Goal: Task Accomplishment & Management: Manage account settings

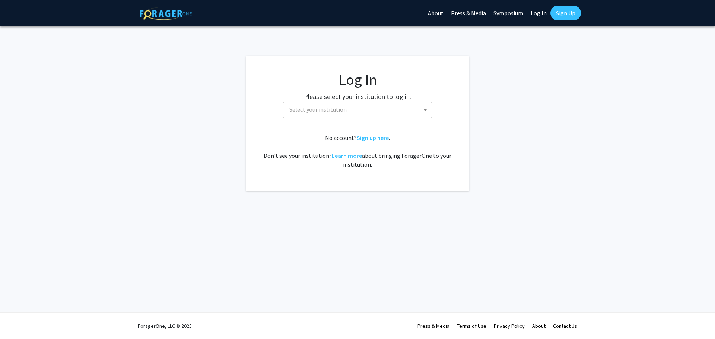
select select
click at [406, 102] on span "Select your institution" at bounding box center [357, 110] width 149 height 17
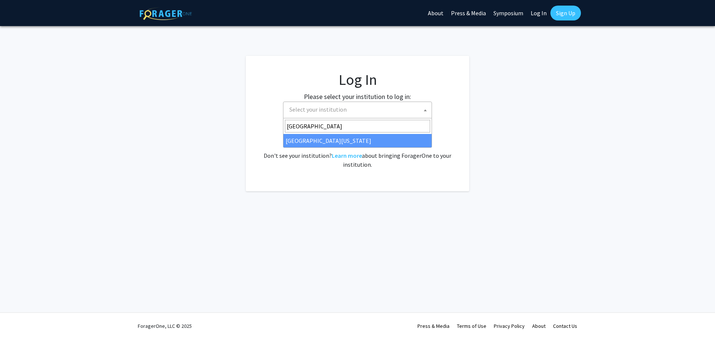
type input "[GEOGRAPHIC_DATA]"
select select "13"
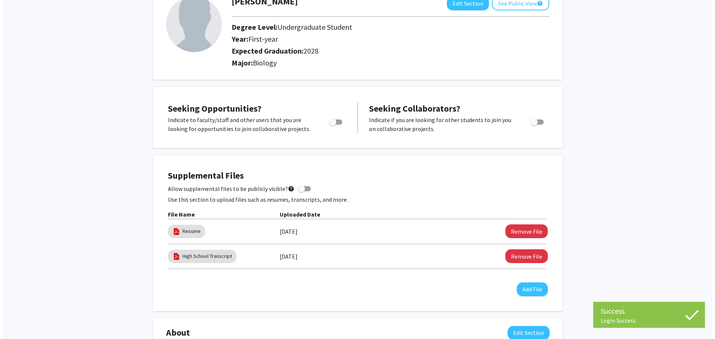
scroll to position [112, 0]
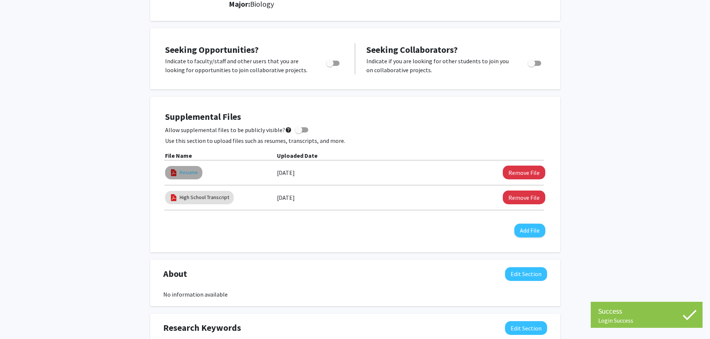
click at [182, 175] on link "Resume" at bounding box center [189, 173] width 18 height 8
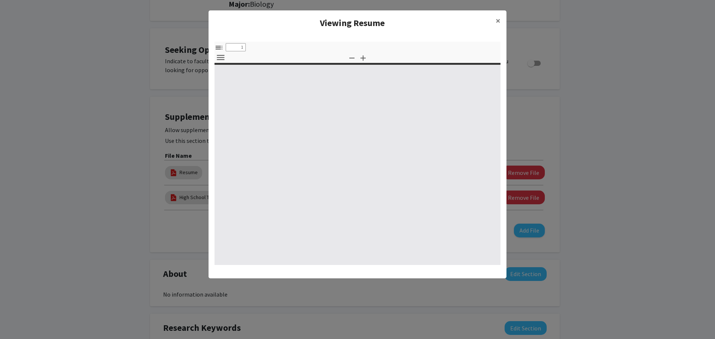
select select "custom"
type input "0"
select select "custom"
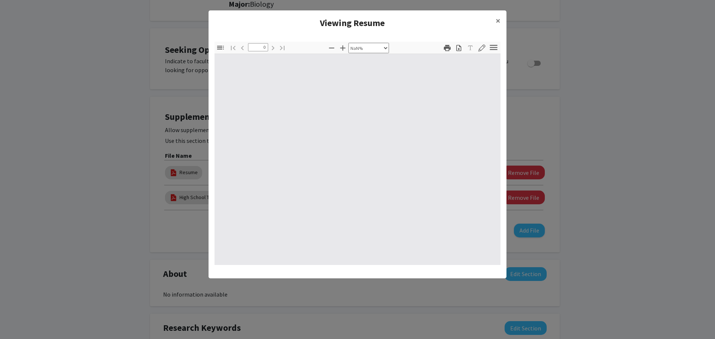
type input "1"
select select "auto"
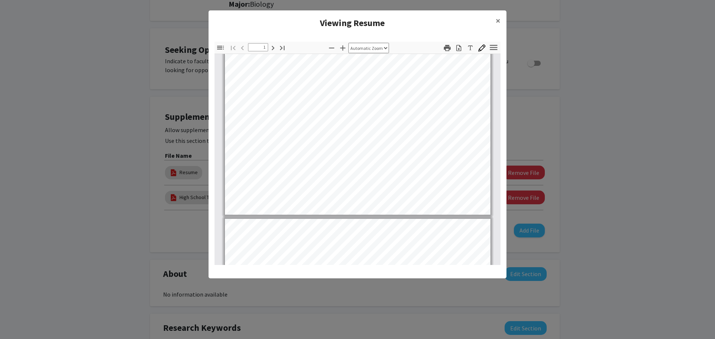
type input "2"
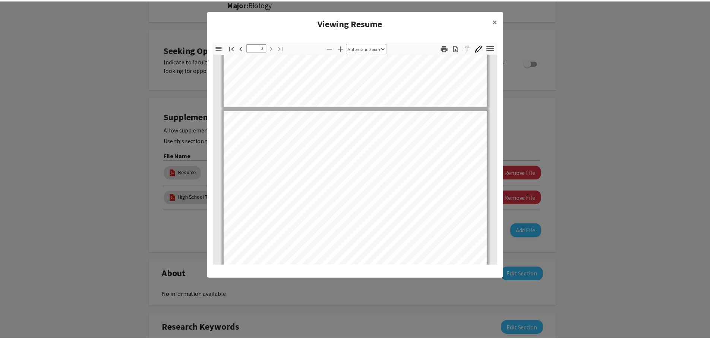
scroll to position [373, 0]
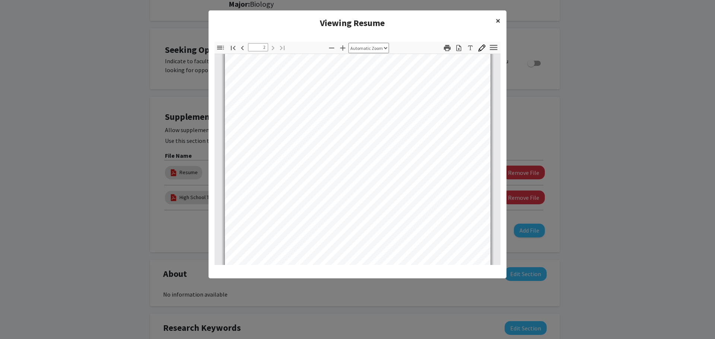
click at [501, 16] on button "×" at bounding box center [498, 20] width 17 height 21
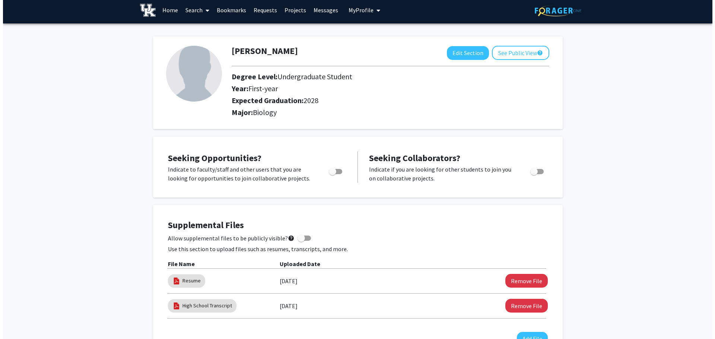
scroll to position [0, 0]
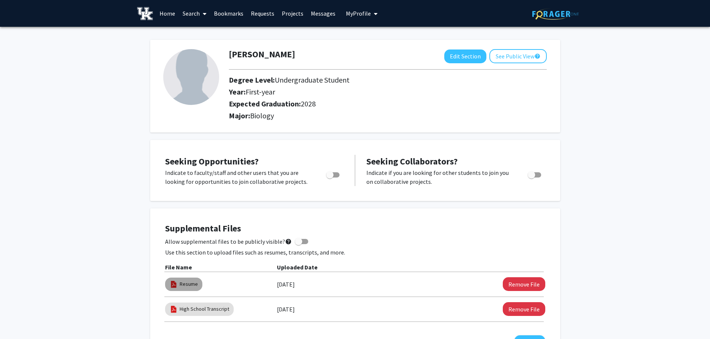
click at [170, 287] on img at bounding box center [174, 285] width 8 height 8
click at [174, 283] on img at bounding box center [174, 285] width 8 height 8
click at [189, 282] on link "Resume" at bounding box center [189, 285] width 18 height 8
select select "custom"
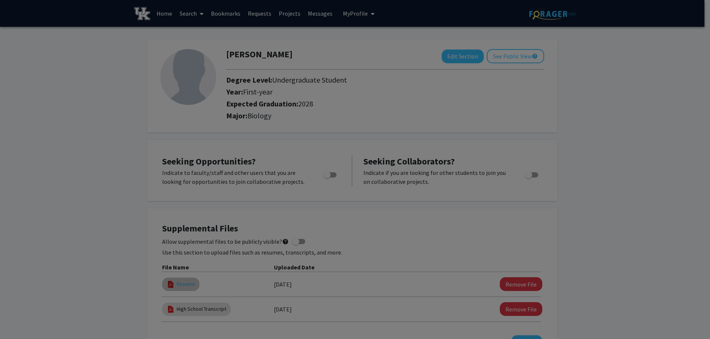
type input "0"
select select "custom"
type input "1"
select select "auto"
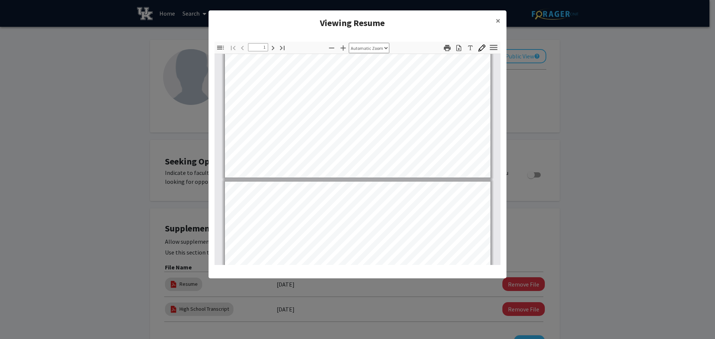
type input "2"
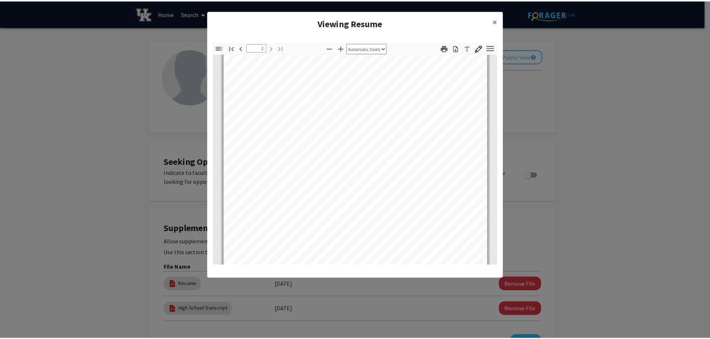
scroll to position [413, 0]
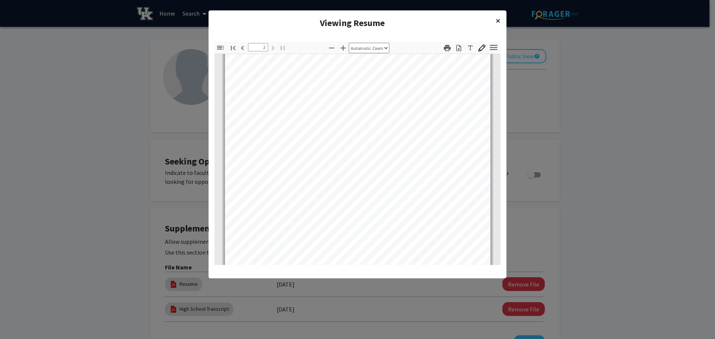
click at [497, 20] on span "×" at bounding box center [498, 21] width 5 height 12
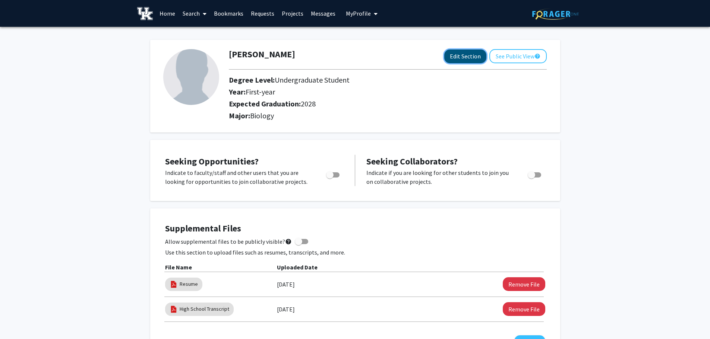
click at [479, 60] on button "Edit Section" at bounding box center [465, 57] width 42 height 14
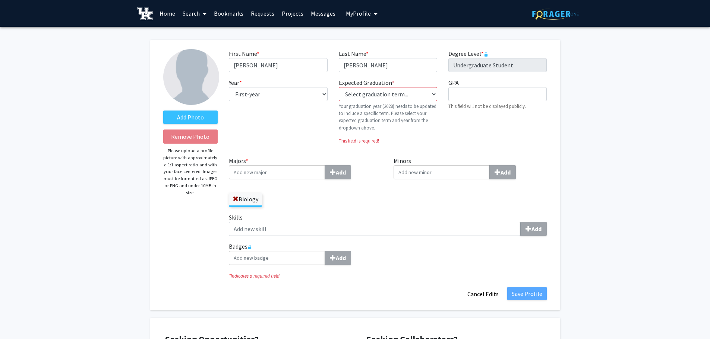
drag, startPoint x: 298, startPoint y: 82, endPoint x: 298, endPoint y: 94, distance: 11.9
click at [298, 85] on div "Year * required --- First-year Sophomore Junior Senior Postbaccalaureate Certif…" at bounding box center [278, 114] width 110 height 72
click at [298, 94] on select "--- First-year Sophomore Junior Senior Postbaccalaureate Certificate" at bounding box center [278, 94] width 98 height 14
select select "sophomore"
click at [229, 87] on select "--- First-year Sophomore Junior Senior Postbaccalaureate Certificate" at bounding box center [278, 94] width 98 height 14
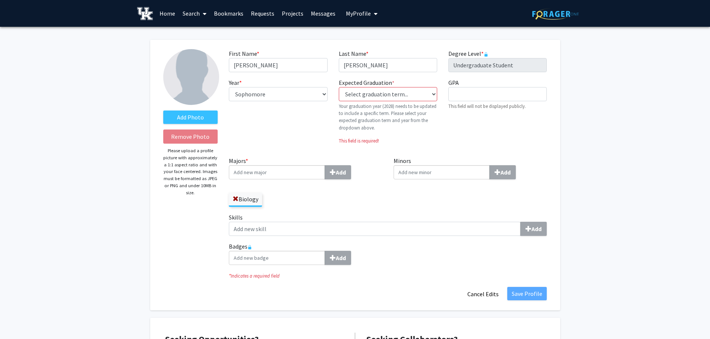
click at [327, 115] on div "Year * required --- First-year Sophomore Junior Senior Postbaccalaureate Certif…" at bounding box center [278, 114] width 110 height 72
click at [367, 98] on select "Select graduation term... Previous: 2028 (Please select a specific term) Spring…" at bounding box center [388, 94] width 98 height 14
select select "42: spring_2028"
click at [339, 87] on select "Select graduation term... Previous: 2028 (Please select a specific term) Spring…" at bounding box center [388, 94] width 98 height 14
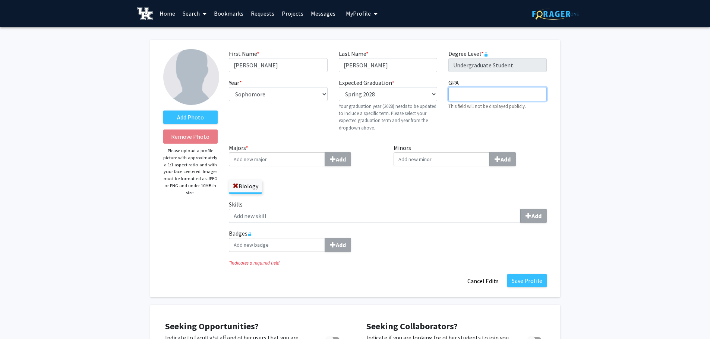
click at [462, 94] on input "GPA required" at bounding box center [497, 94] width 98 height 14
type input "4.00"
click at [443, 60] on div "Degree Level * required Undergraduate Student" at bounding box center [498, 60] width 110 height 23
click at [309, 157] on input "Majors * Add" at bounding box center [277, 159] width 96 height 14
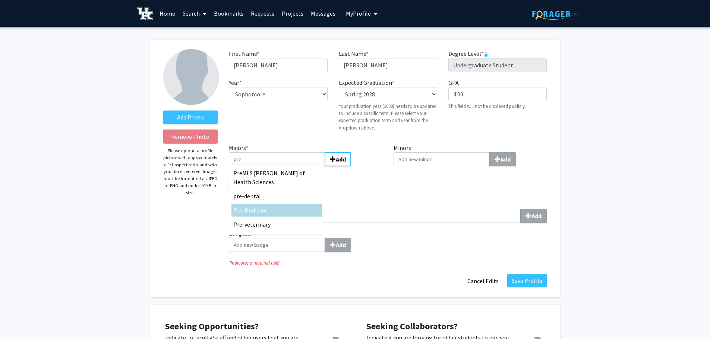
type input "pre"
click at [264, 205] on div "Pre -Medicine" at bounding box center [276, 210] width 91 height 13
click at [264, 167] on input "pre" at bounding box center [277, 159] width 96 height 14
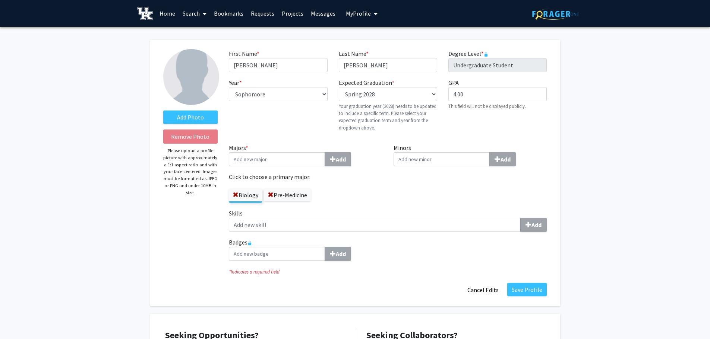
click at [398, 245] on label "Badges Add" at bounding box center [388, 249] width 318 height 23
click at [402, 234] on div "Skills Add" at bounding box center [387, 223] width 329 height 29
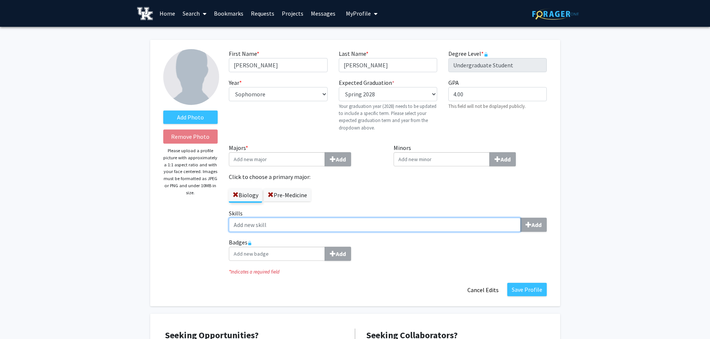
click at [401, 224] on input "Skills Add" at bounding box center [375, 225] width 292 height 14
type input "s"
type input "d"
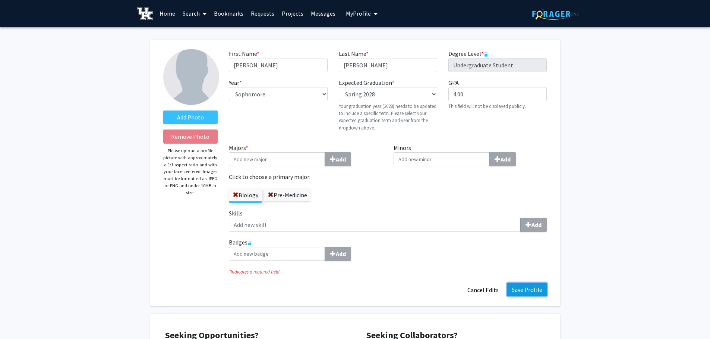
click at [528, 292] on button "Save Profile" at bounding box center [526, 289] width 39 height 13
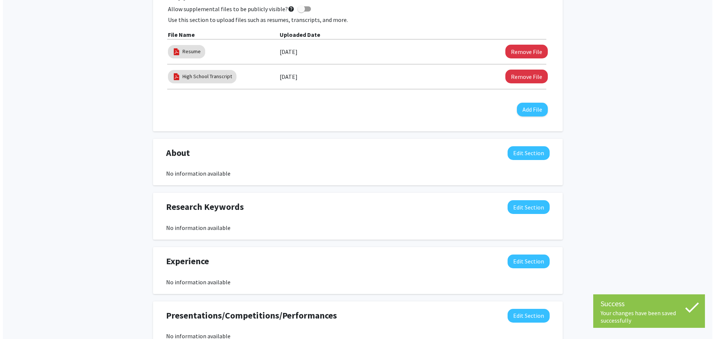
scroll to position [298, 0]
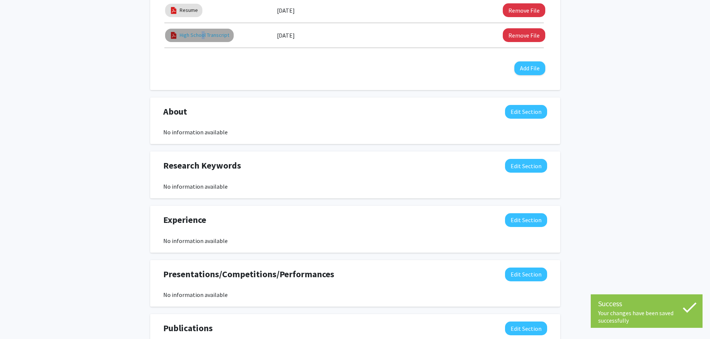
click at [201, 35] on link "High School Transcript" at bounding box center [205, 35] width 50 height 8
select select "custom"
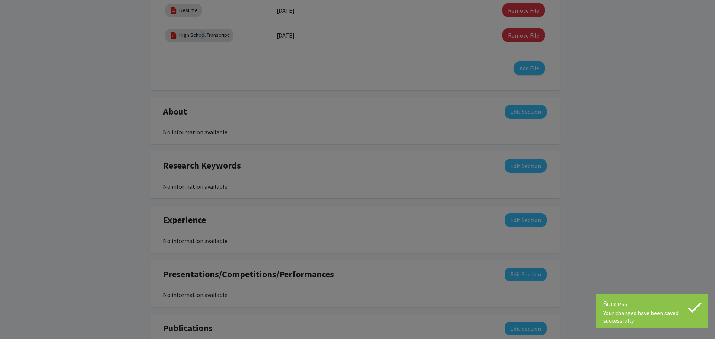
type input "0"
select select "custom"
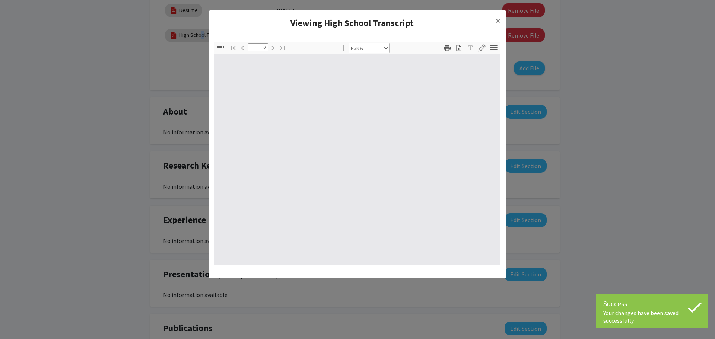
type input "1"
select select "auto"
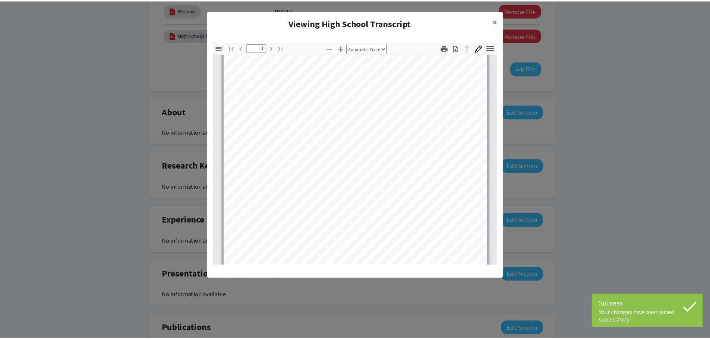
scroll to position [0, 0]
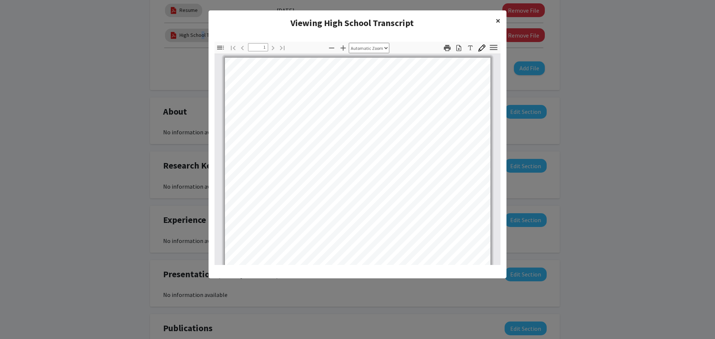
click at [497, 25] on span "×" at bounding box center [498, 21] width 5 height 12
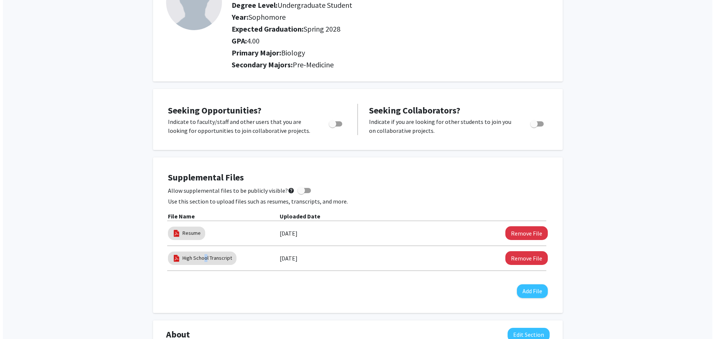
scroll to position [75, 0]
click at [317, 167] on div "Supplemental Files Allow supplemental files to be publicly visible? help Use th…" at bounding box center [355, 235] width 395 height 141
click at [197, 231] on mat-chip "Resume" at bounding box center [183, 233] width 37 height 13
click at [185, 230] on link "Resume" at bounding box center [189, 234] width 18 height 8
select select "custom"
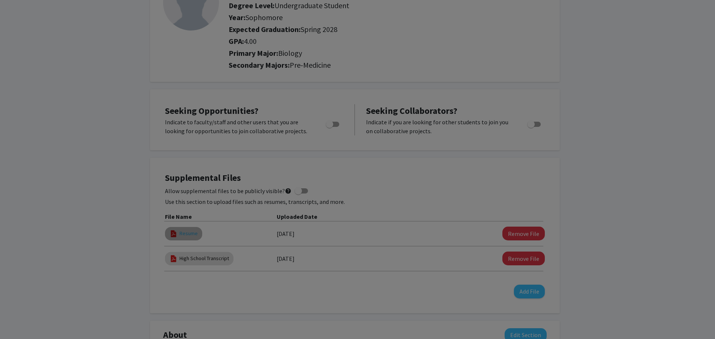
type input "0"
select select "custom"
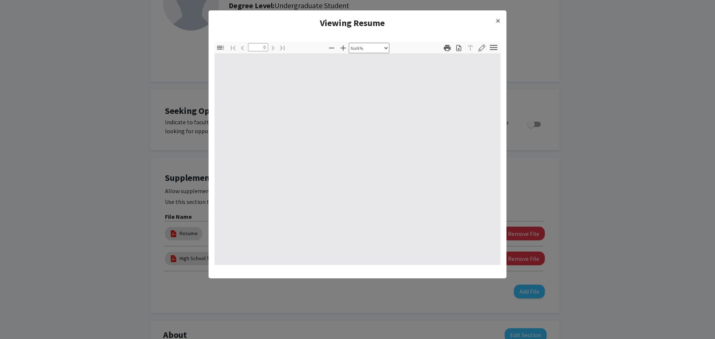
type input "1"
select select "auto"
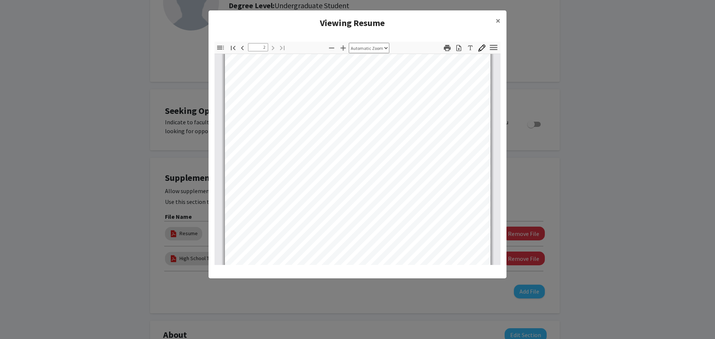
scroll to position [376, 0]
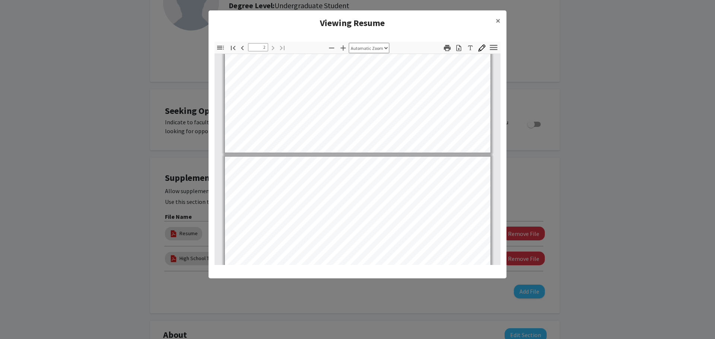
type input "1"
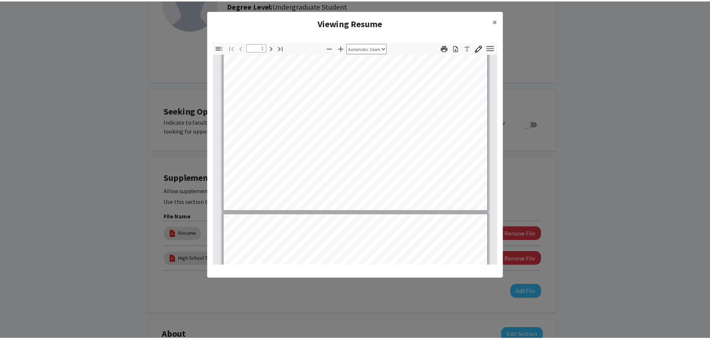
scroll to position [189, 0]
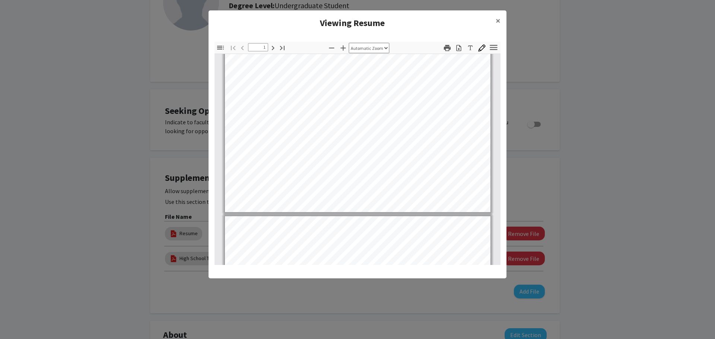
click at [184, 156] on modal-container "Viewing Resume × Thumbnails Document Outline Attachments Layers Current Outline…" at bounding box center [357, 169] width 715 height 339
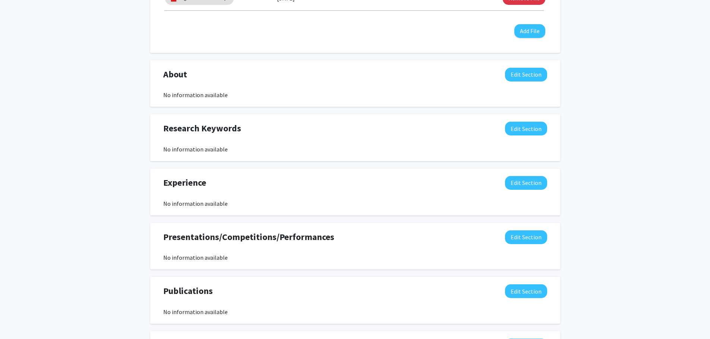
scroll to position [0, 0]
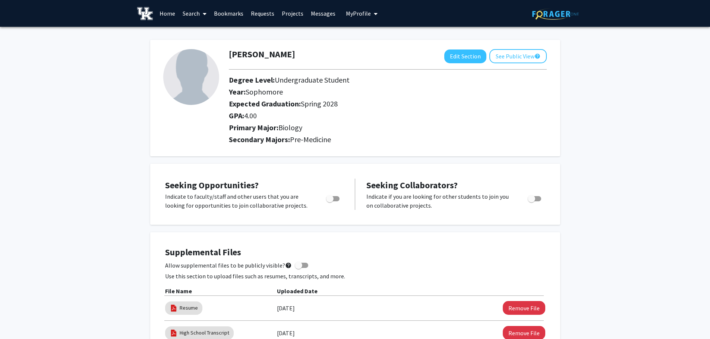
click at [192, 14] on link "Search" at bounding box center [194, 13] width 31 height 26
click at [285, 16] on link "Projects" at bounding box center [292, 13] width 29 height 26
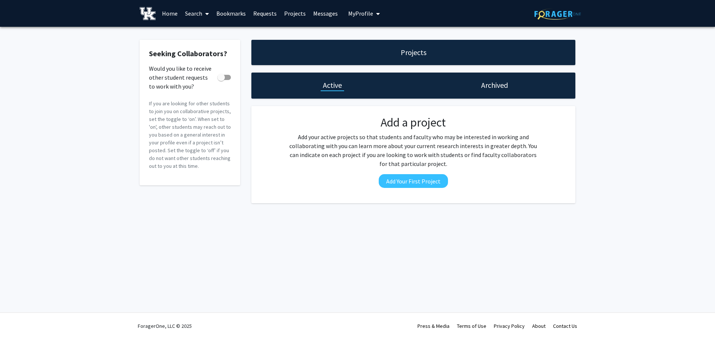
click at [228, 14] on link "Bookmarks" at bounding box center [231, 13] width 37 height 26
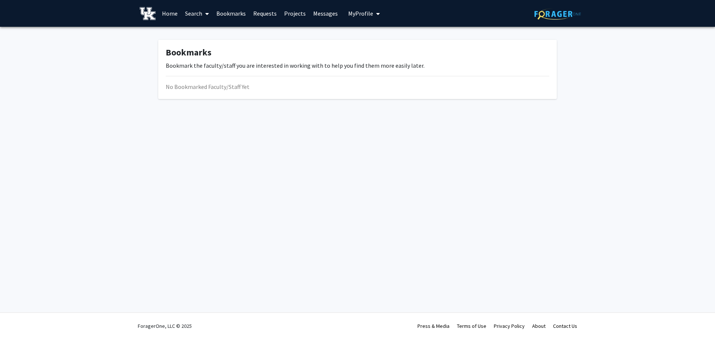
click at [196, 16] on link "Search" at bounding box center [196, 13] width 31 height 26
click at [177, 16] on link "Home" at bounding box center [169, 13] width 23 height 26
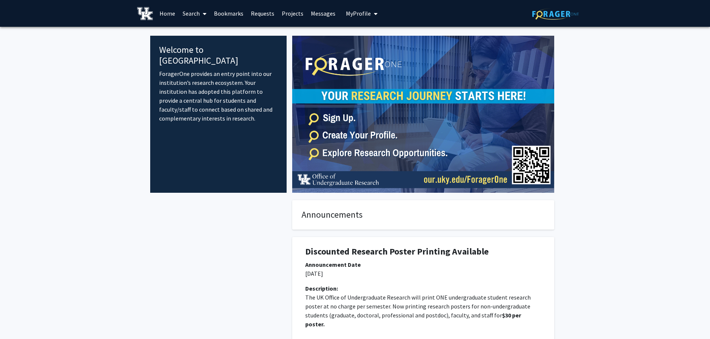
click at [351, 14] on span "My Profile" at bounding box center [358, 13] width 25 height 7
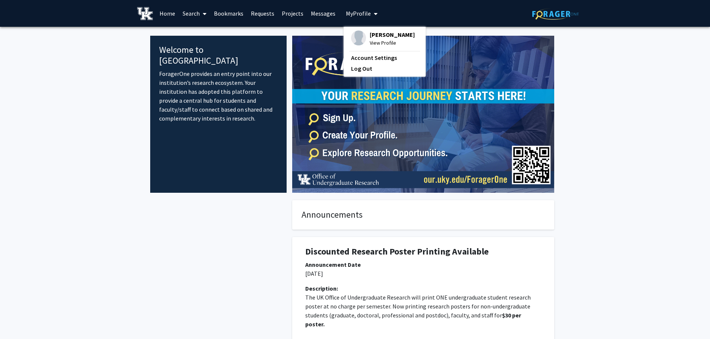
click at [351, 14] on span "My Profile" at bounding box center [358, 13] width 25 height 7
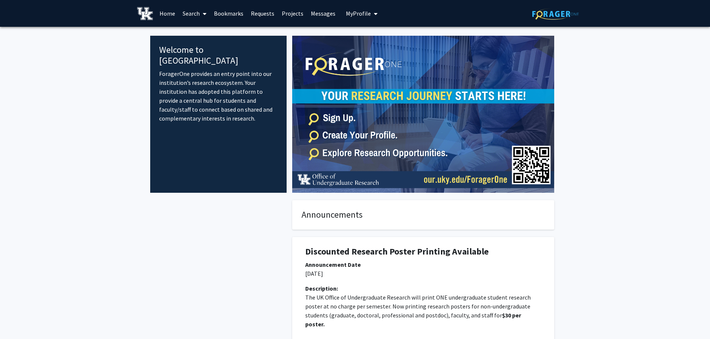
click at [146, 13] on img at bounding box center [145, 13] width 16 height 13
click at [205, 14] on icon at bounding box center [205, 14] width 4 height 6
click at [216, 32] on span "Faculty/Staff" at bounding box center [206, 34] width 55 height 15
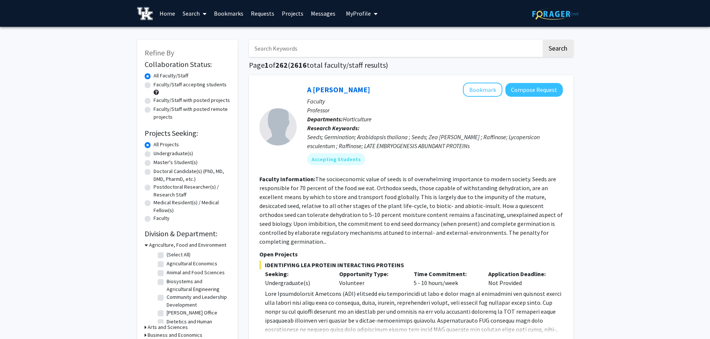
click at [279, 43] on input "Search Keywords" at bounding box center [395, 48] width 292 height 17
click at [490, 143] on div "Seeds; Germination; Arabidopsis thaliana ; Seeds; Zea [PERSON_NAME] ; Raffinose…" at bounding box center [435, 142] width 256 height 18
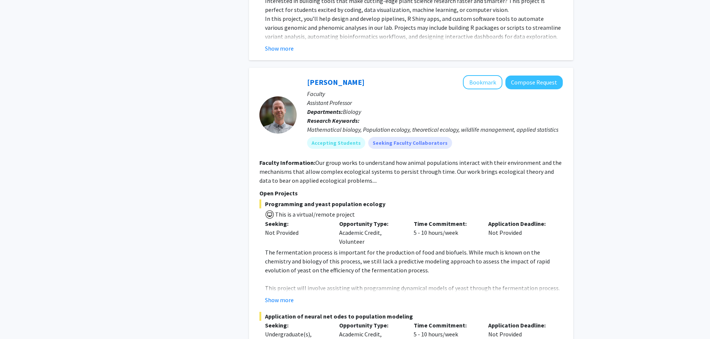
scroll to position [820, 0]
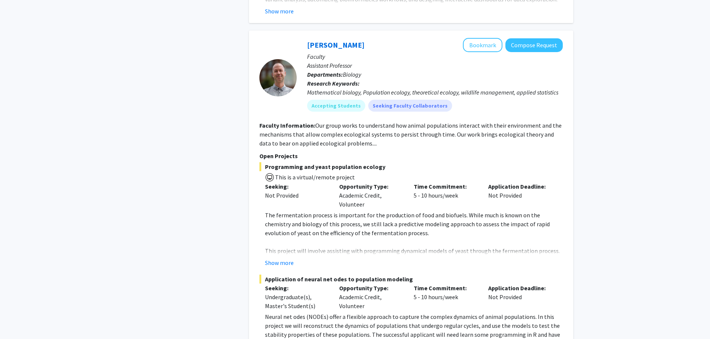
click at [269, 275] on span "Application of neural net odes to population modeling" at bounding box center [410, 279] width 303 height 9
drag, startPoint x: 269, startPoint y: 261, endPoint x: 408, endPoint y: 262, distance: 139.4
click at [405, 275] on span "Application of neural net odes to population modeling" at bounding box center [410, 279] width 303 height 9
click at [409, 275] on span "Application of neural net odes to population modeling" at bounding box center [410, 279] width 303 height 9
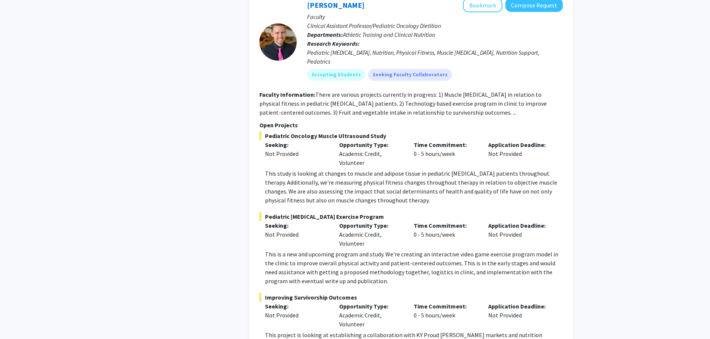
scroll to position [1118, 0]
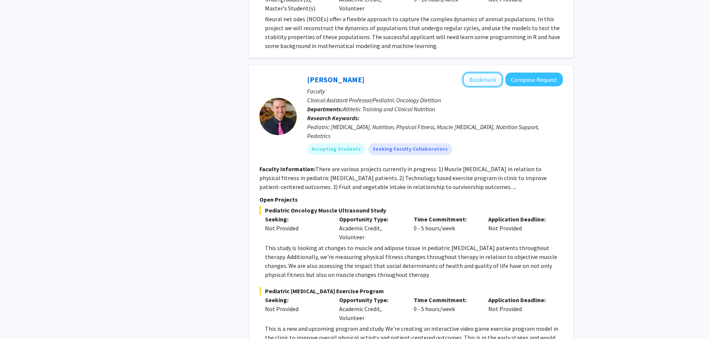
click at [492, 73] on button "Bookmark" at bounding box center [482, 80] width 39 height 14
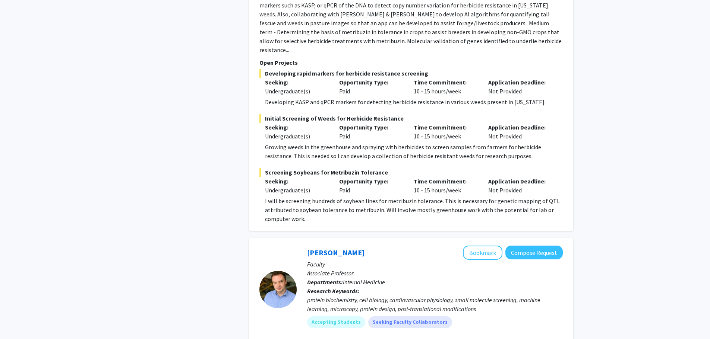
scroll to position [3241, 0]
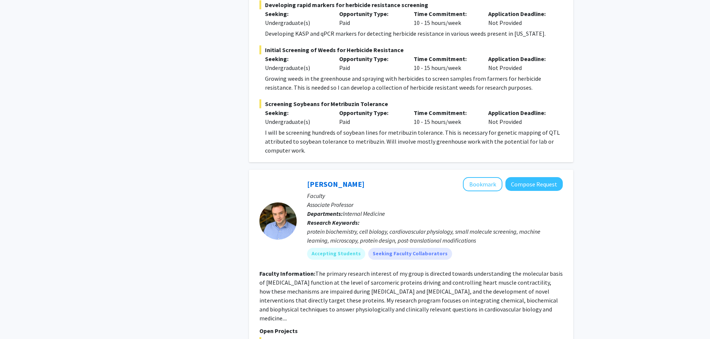
click at [278, 338] on span "Targeting the myofilaments to correct heart muscle dysfunction" at bounding box center [410, 342] width 303 height 9
drag, startPoint x: 278, startPoint y: 261, endPoint x: 423, endPoint y: 259, distance: 144.6
click at [423, 338] on span "Targeting the myofilaments to correct heart muscle dysfunction" at bounding box center [410, 342] width 303 height 9
click at [488, 177] on button "Bookmark" at bounding box center [482, 184] width 39 height 14
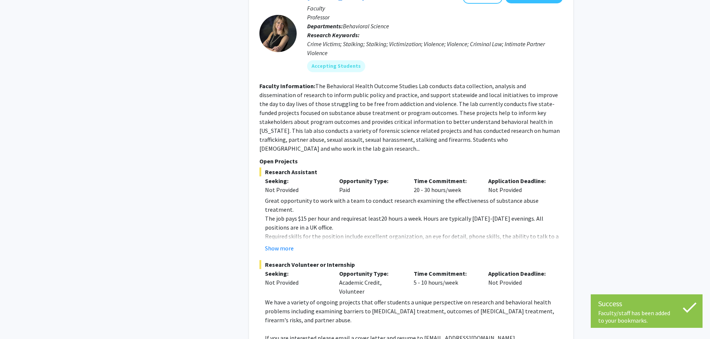
scroll to position [3913, 0]
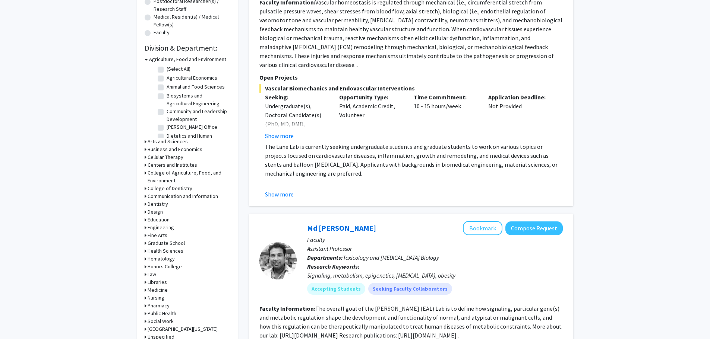
scroll to position [186, 0]
